Goal: Task Accomplishment & Management: Manage account settings

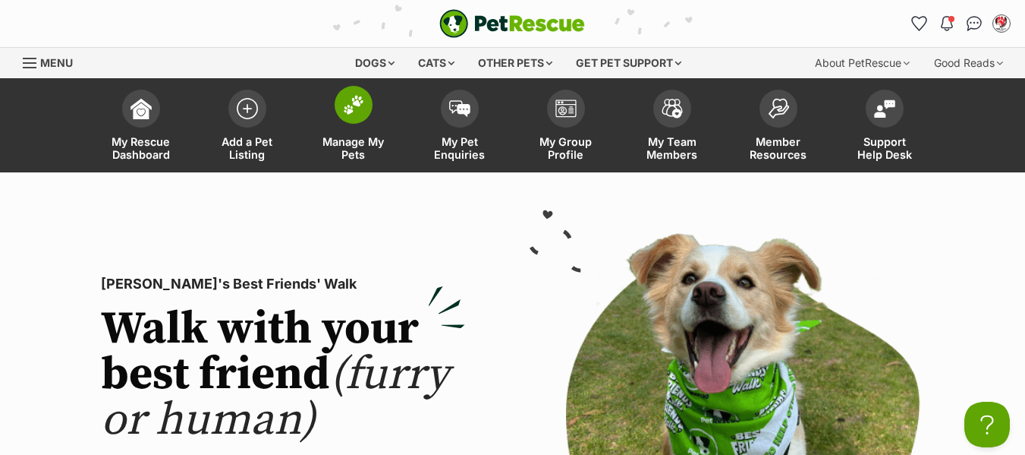
click at [348, 146] on span "Manage My Pets" at bounding box center [353, 148] width 68 height 26
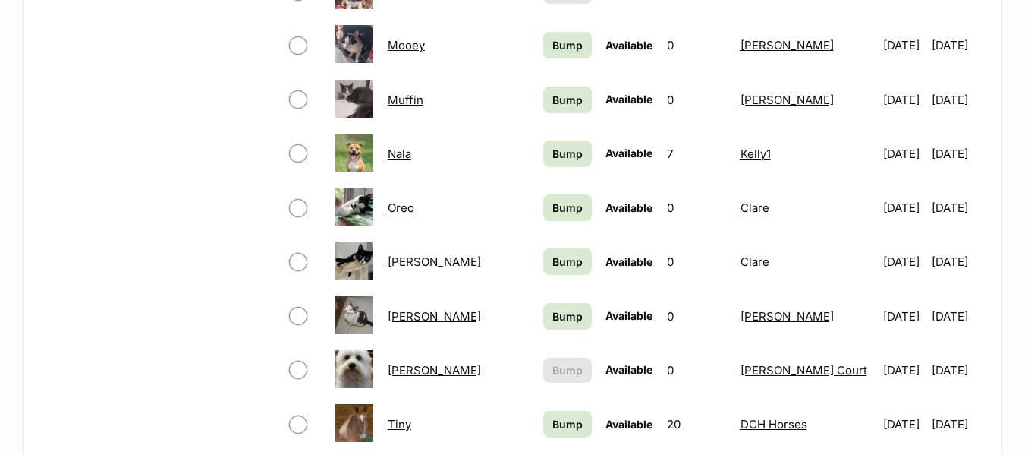
scroll to position [986, 0]
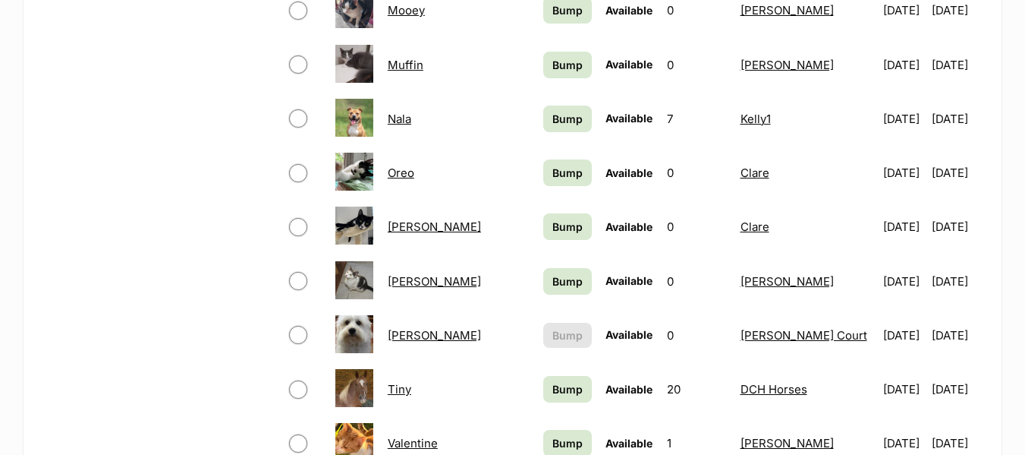
click at [401, 335] on link "[PERSON_NAME]" at bounding box center [434, 335] width 93 height 14
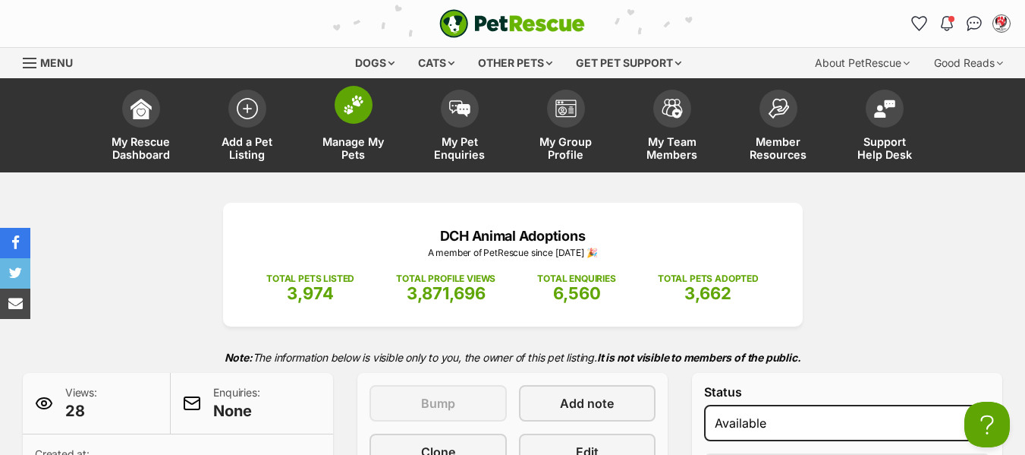
click at [357, 133] on link "Manage My Pets" at bounding box center [353, 127] width 106 height 90
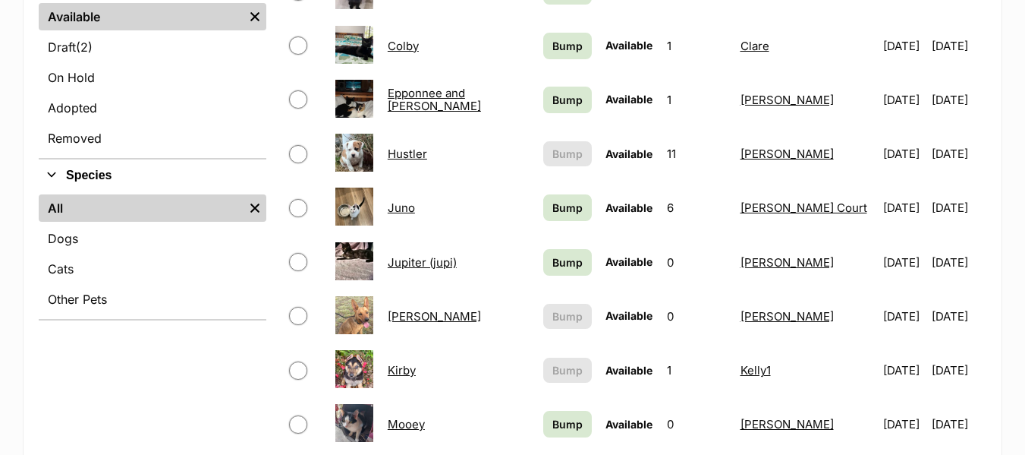
scroll to position [607, 0]
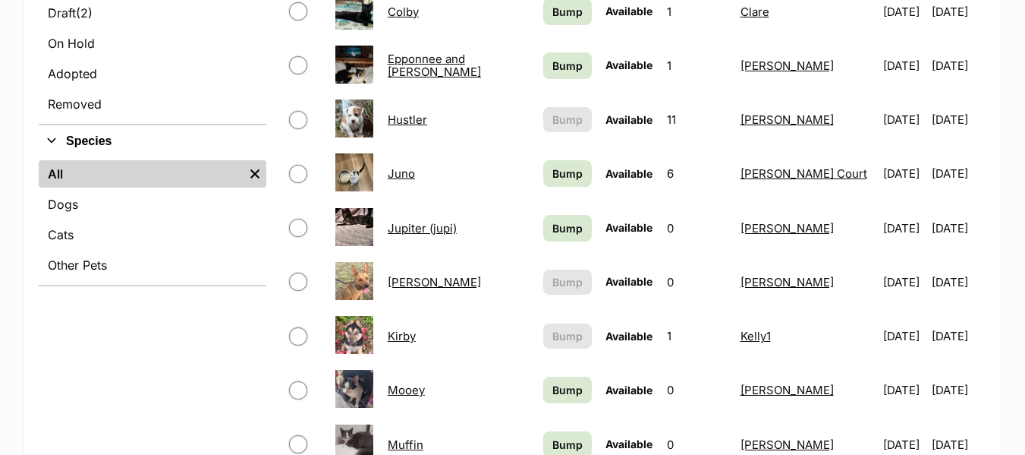
click at [411, 119] on link "Hustler" at bounding box center [407, 119] width 39 height 14
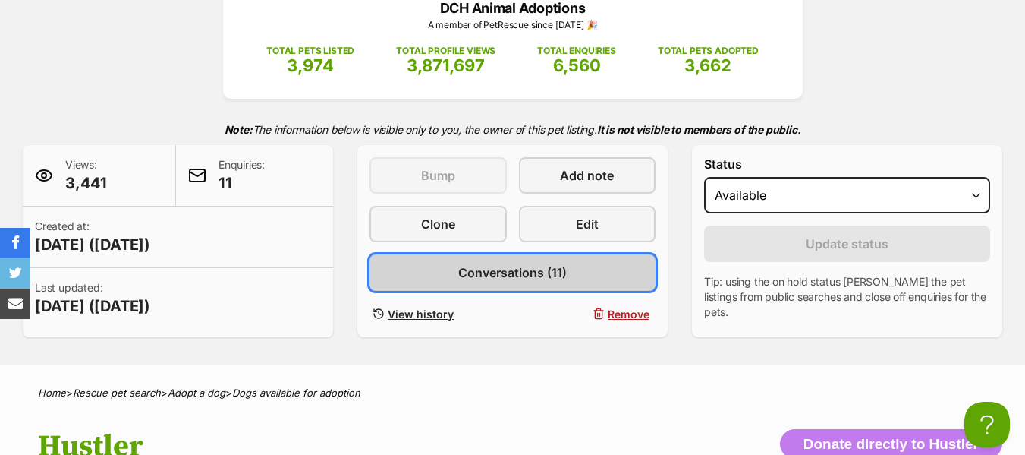
click at [496, 270] on span "Conversations (11)" at bounding box center [512, 272] width 109 height 18
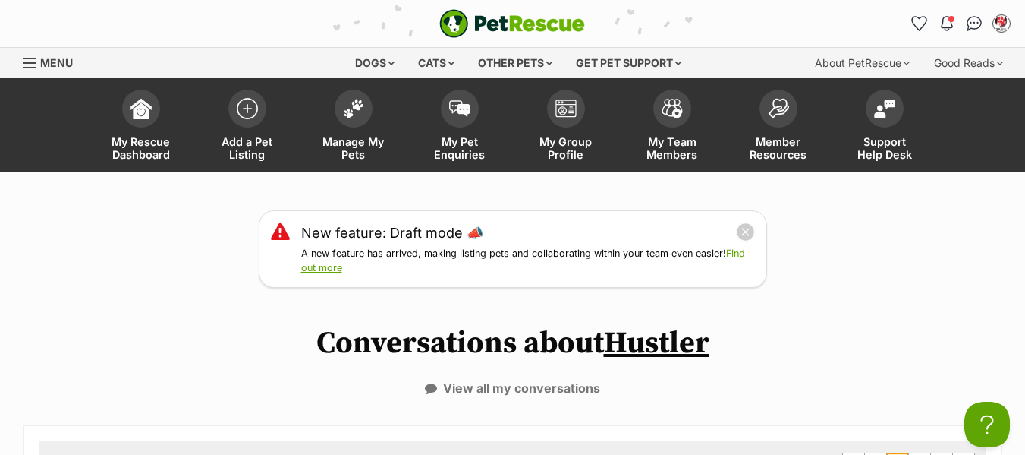
click at [26, 62] on span "Menu" at bounding box center [30, 63] width 14 height 2
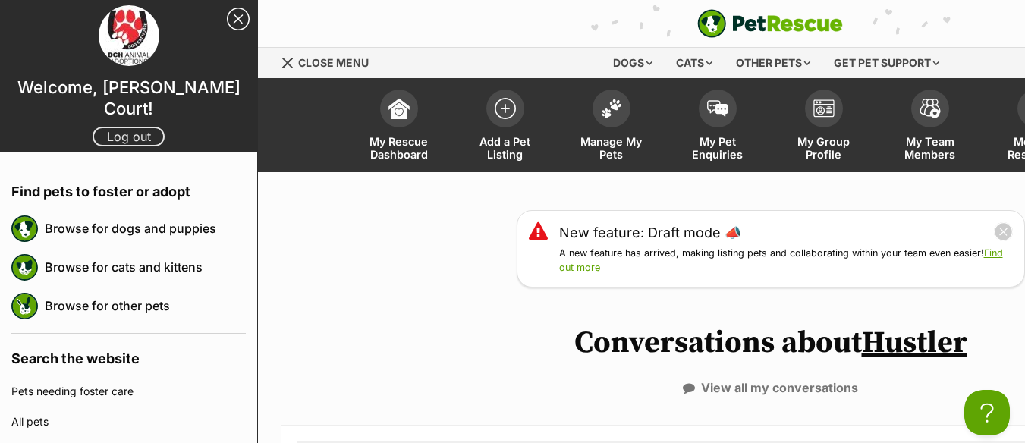
click at [104, 127] on link "Log out" at bounding box center [129, 137] width 72 height 20
